Goal: Transaction & Acquisition: Book appointment/travel/reservation

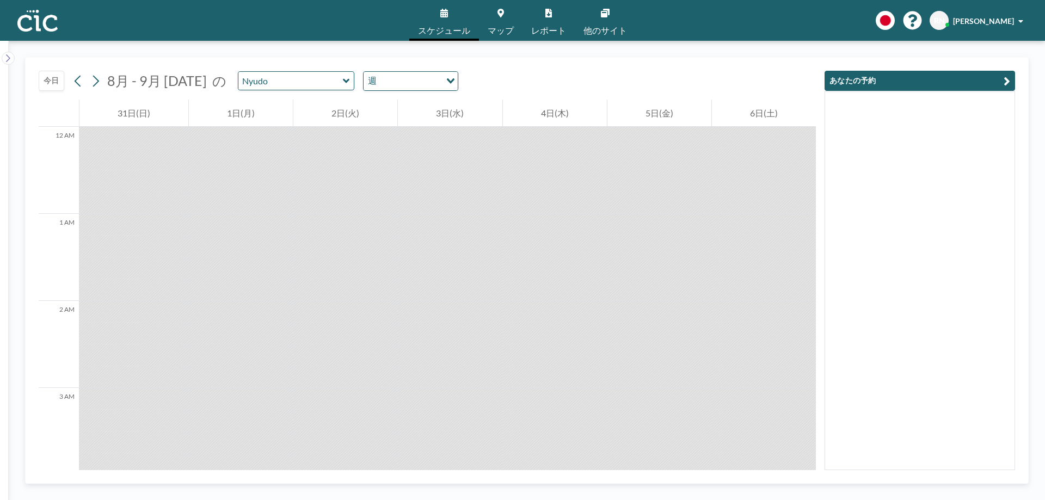
scroll to position [1089, 0]
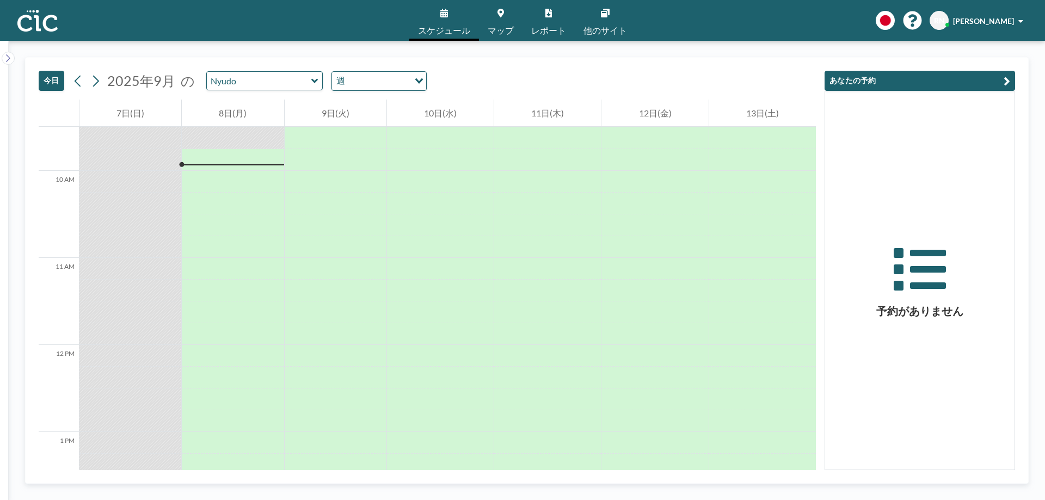
scroll to position [828, 0]
click at [296, 82] on input "text" at bounding box center [259, 81] width 105 height 18
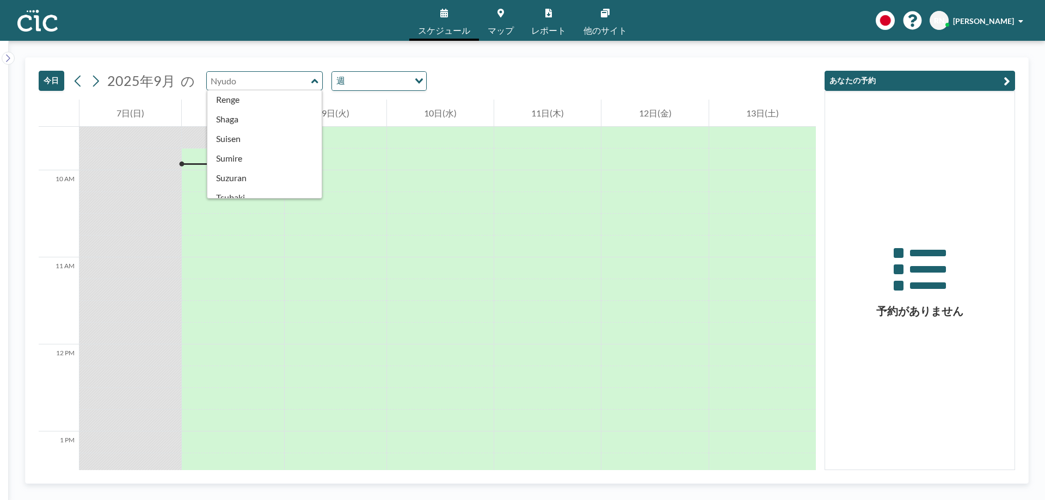
scroll to position [450, 0]
type input "Sumire"
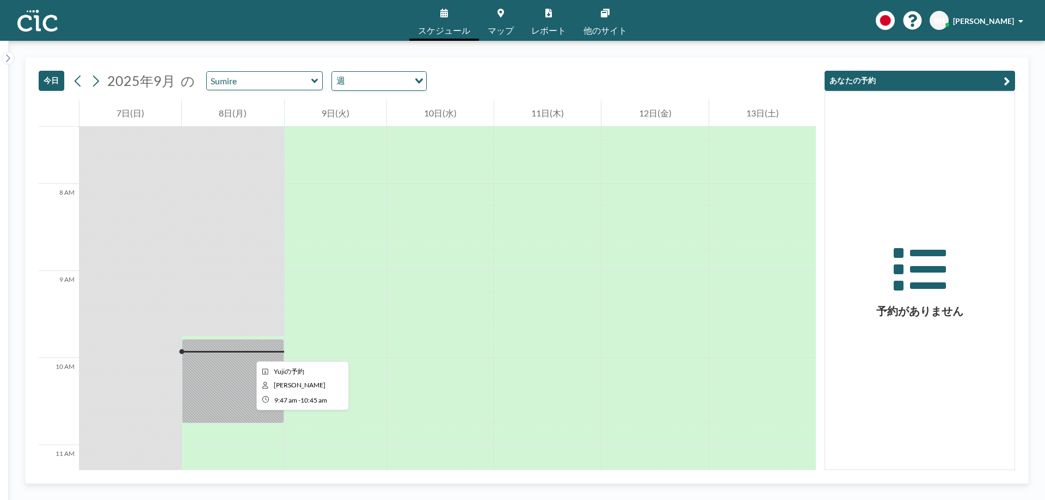
scroll to position [640, 0]
click at [271, 73] on input "text" at bounding box center [259, 81] width 105 height 18
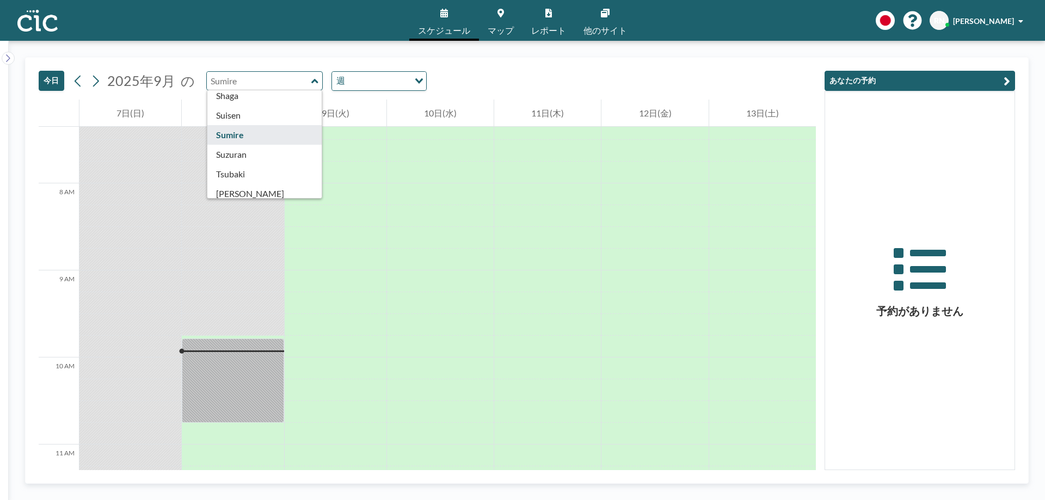
scroll to position [437, 0]
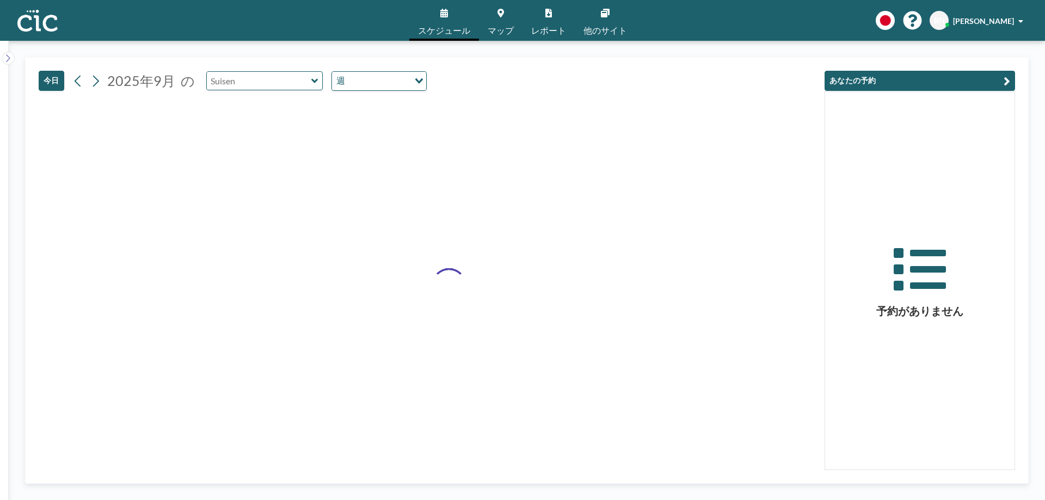
type input "Suisen"
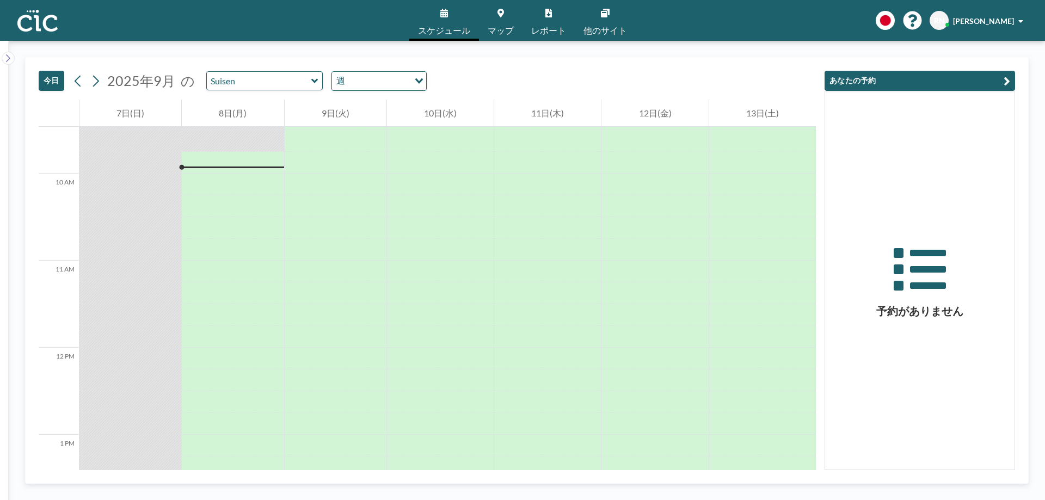
scroll to position [828, 0]
click at [242, 170] on div at bounding box center [233, 160] width 102 height 22
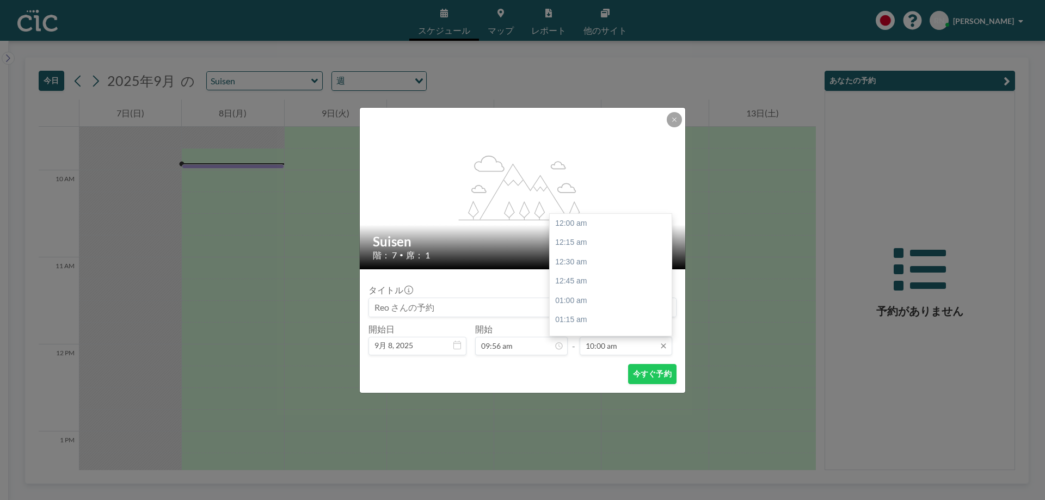
scroll to position [775, 0]
click at [621, 347] on input "10:00 am" at bounding box center [626, 346] width 93 height 19
click at [587, 285] on div "11:30 am" at bounding box center [613, 284] width 127 height 20
type input "11:30 am"
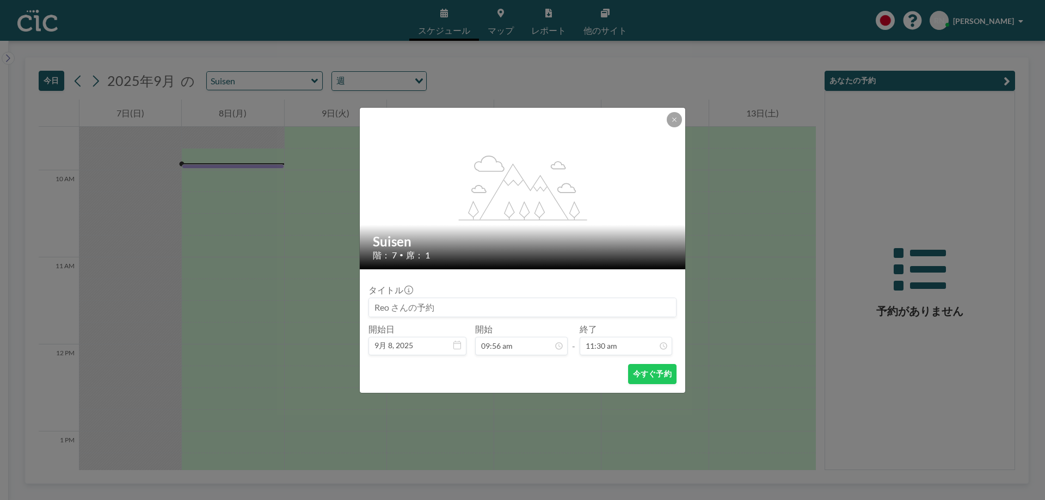
scroll to position [891, 0]
click at [653, 375] on button "今すぐ予約" at bounding box center [652, 374] width 48 height 20
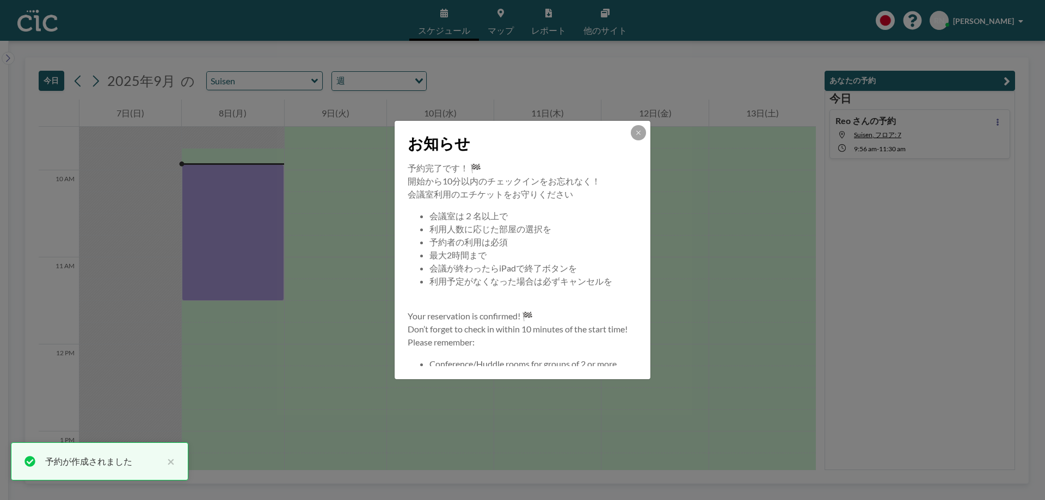
scroll to position [105, 0]
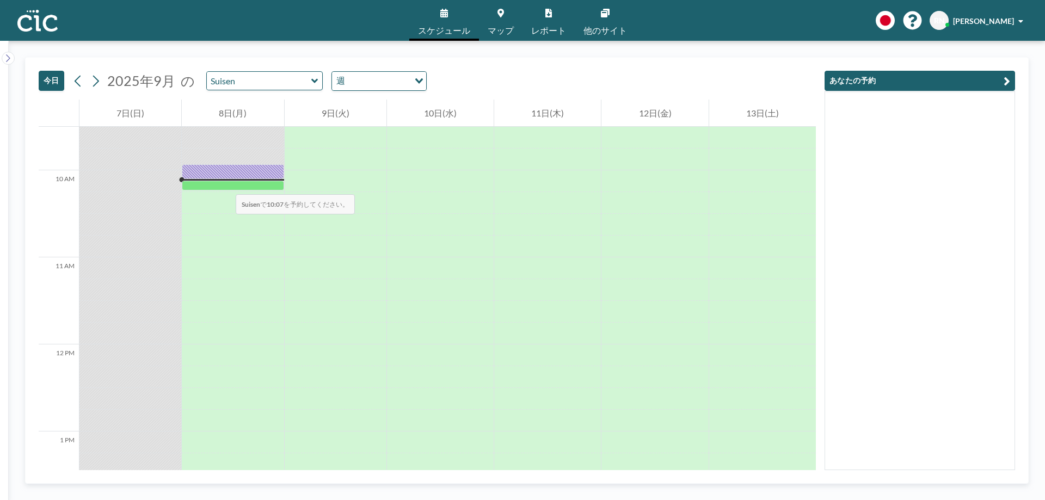
click at [225, 183] on div at bounding box center [233, 186] width 102 height 10
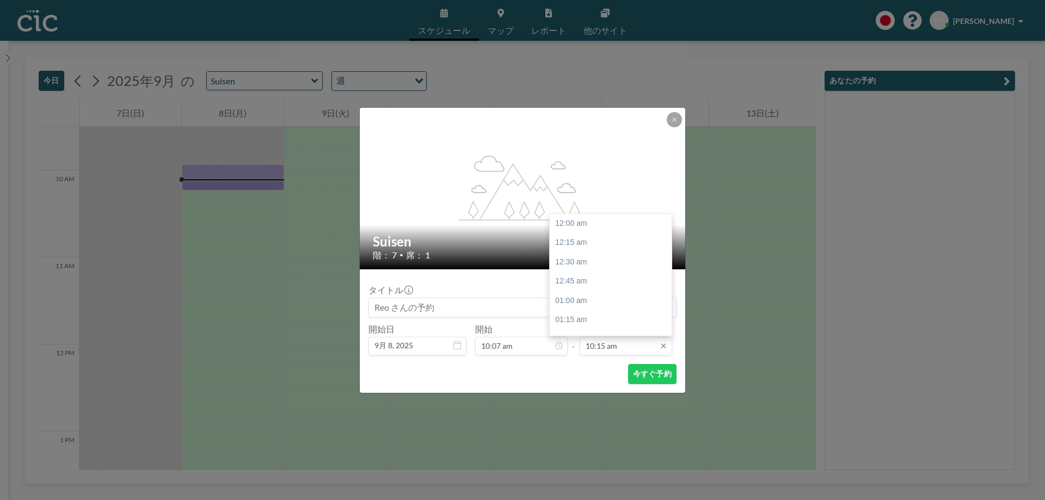
click at [603, 342] on input "10:15 am" at bounding box center [626, 346] width 93 height 19
click at [591, 278] on div "11:30 am" at bounding box center [613, 273] width 127 height 20
type input "11:30 am"
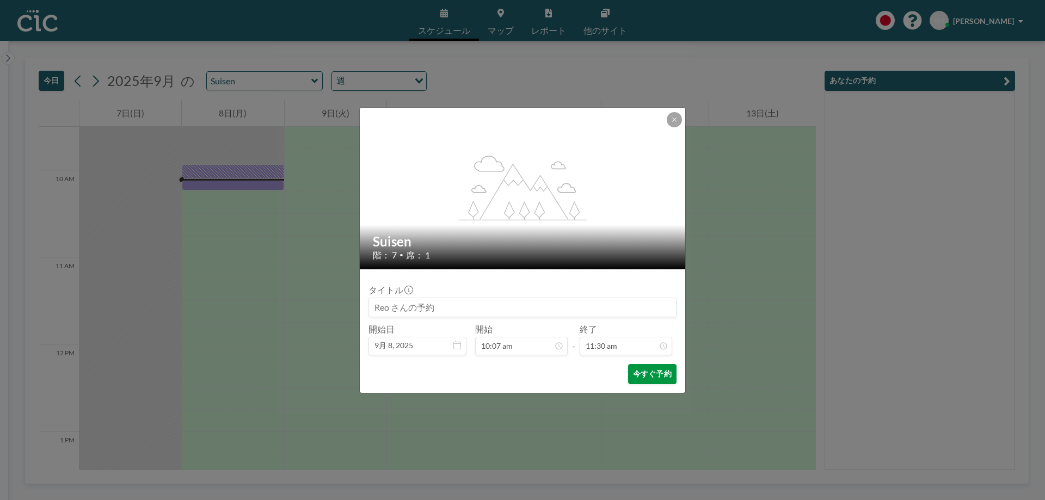
click at [639, 378] on button "今すぐ予約" at bounding box center [652, 374] width 48 height 20
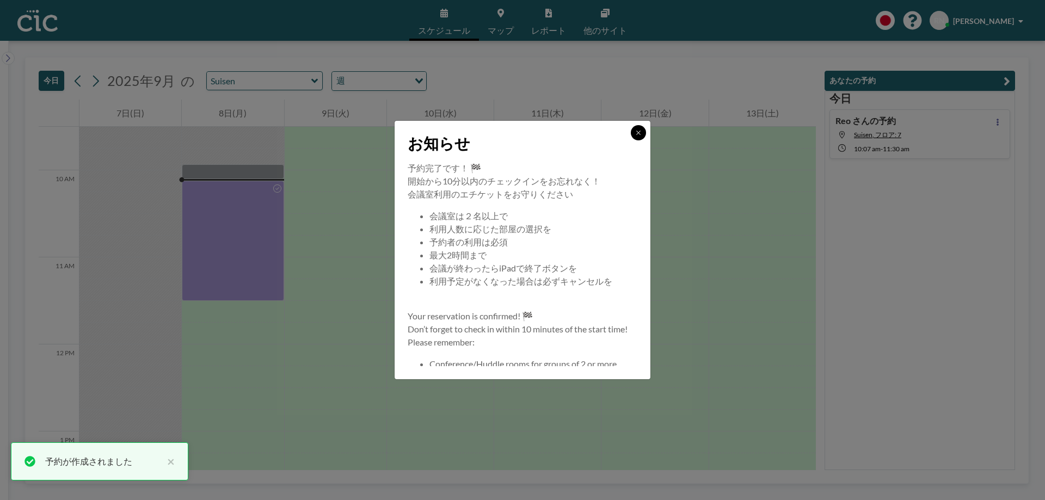
click at [641, 130] on icon at bounding box center [638, 133] width 7 height 7
